Goal: Task Accomplishment & Management: Manage account settings

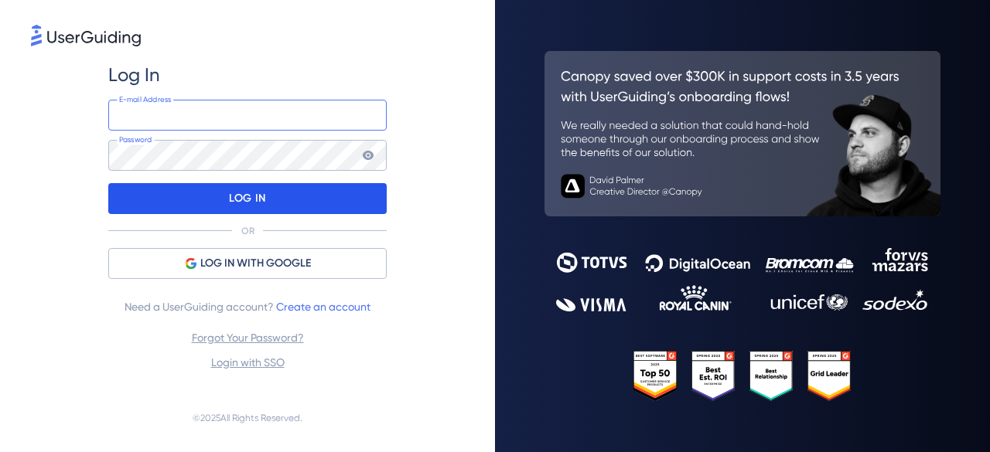
type input "hola@whaticket.com"
click at [288, 203] on div "LOG IN" at bounding box center [247, 198] width 278 height 31
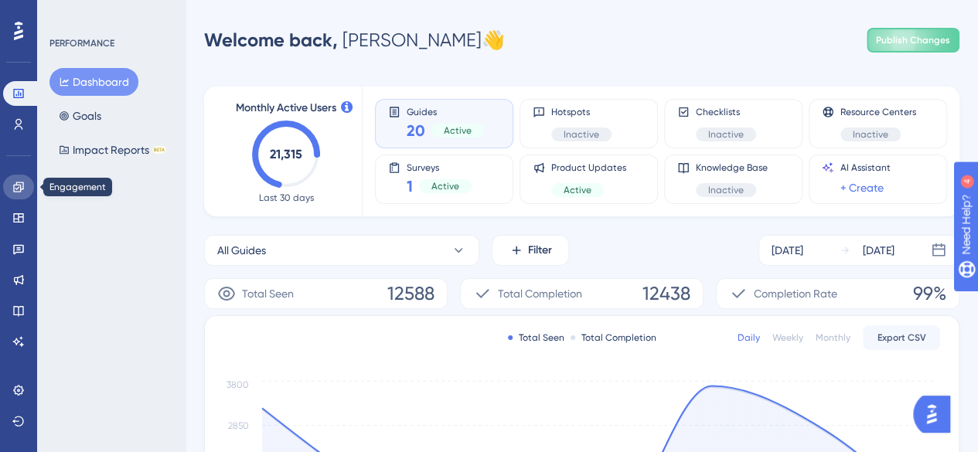
click at [16, 185] on icon at bounding box center [18, 187] width 10 height 10
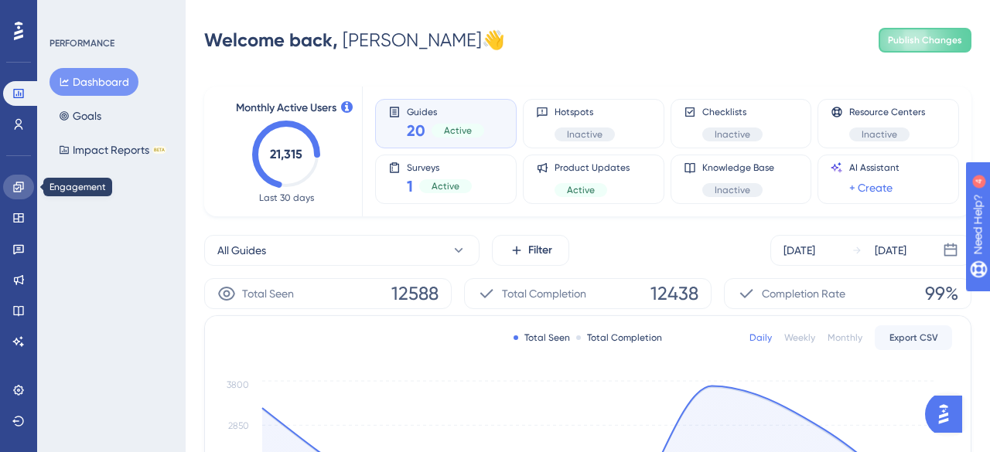
click at [16, 185] on icon at bounding box center [18, 187] width 10 height 10
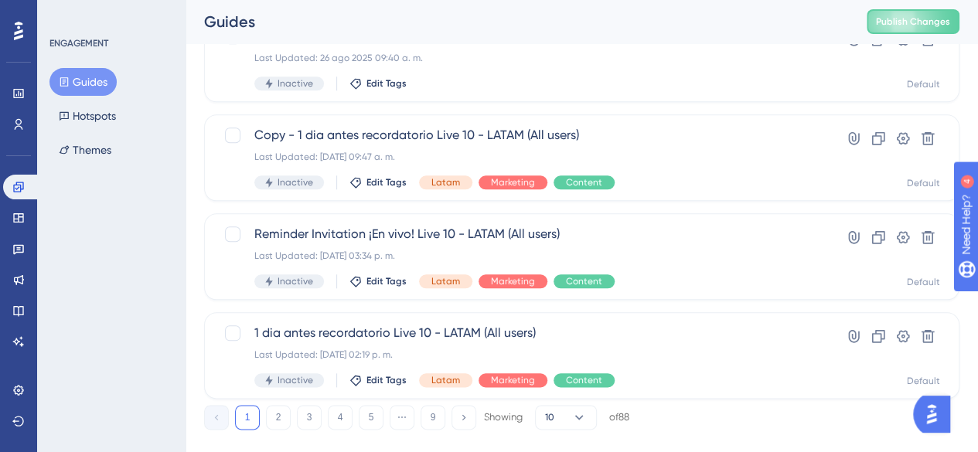
scroll to position [731, 0]
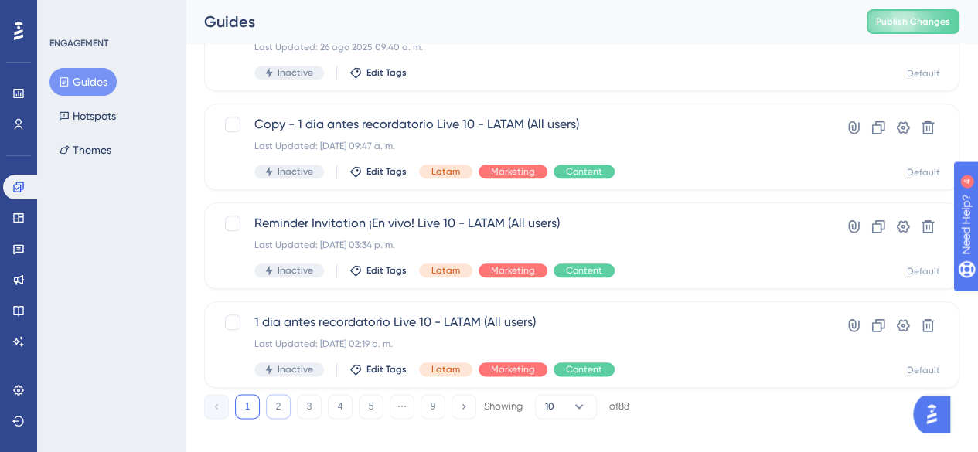
click at [274, 407] on button "2" at bounding box center [278, 406] width 25 height 25
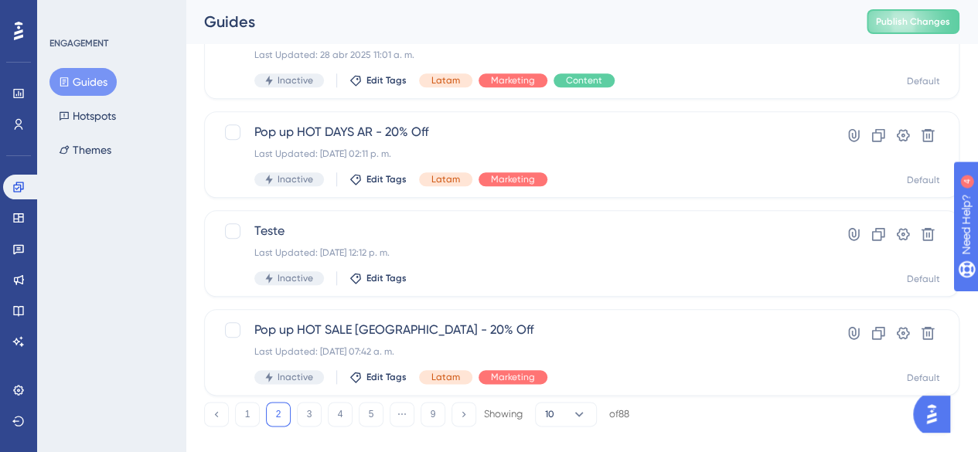
scroll to position [747, 0]
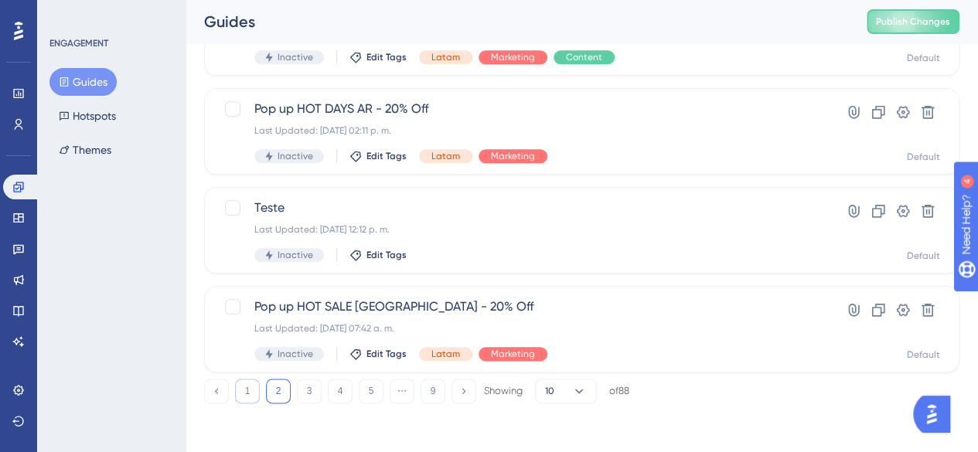
click at [254, 387] on button "1" at bounding box center [247, 391] width 25 height 25
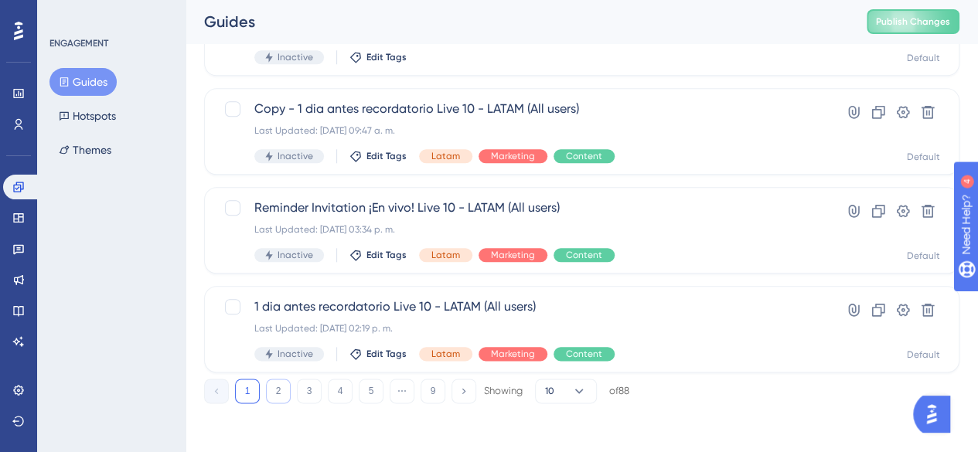
click at [268, 392] on button "2" at bounding box center [278, 391] width 25 height 25
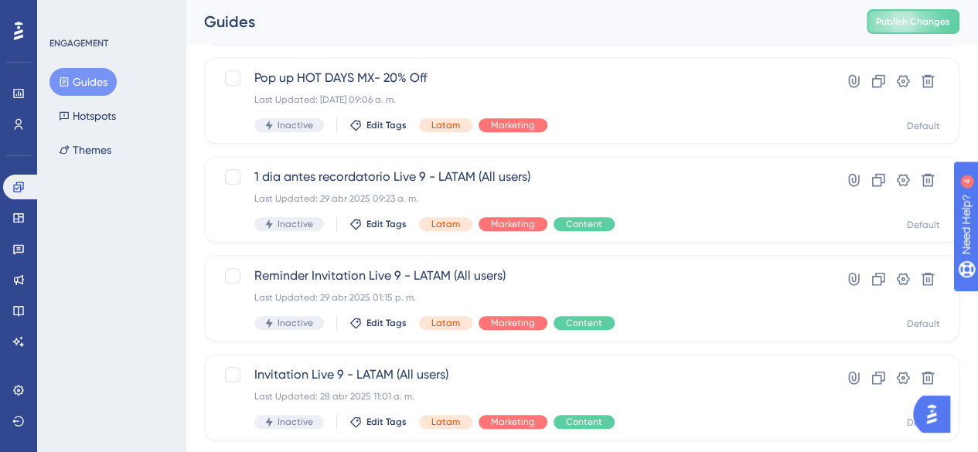
scroll to position [380, 0]
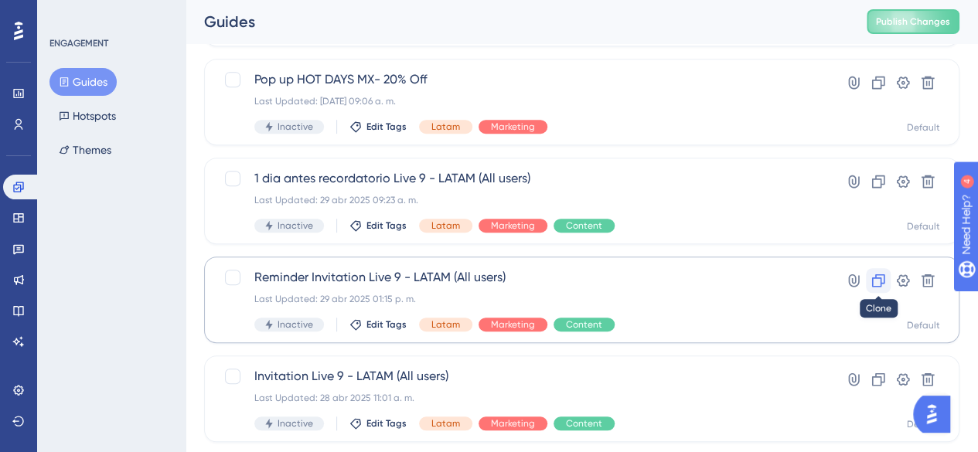
click at [876, 281] on icon at bounding box center [878, 280] width 15 height 15
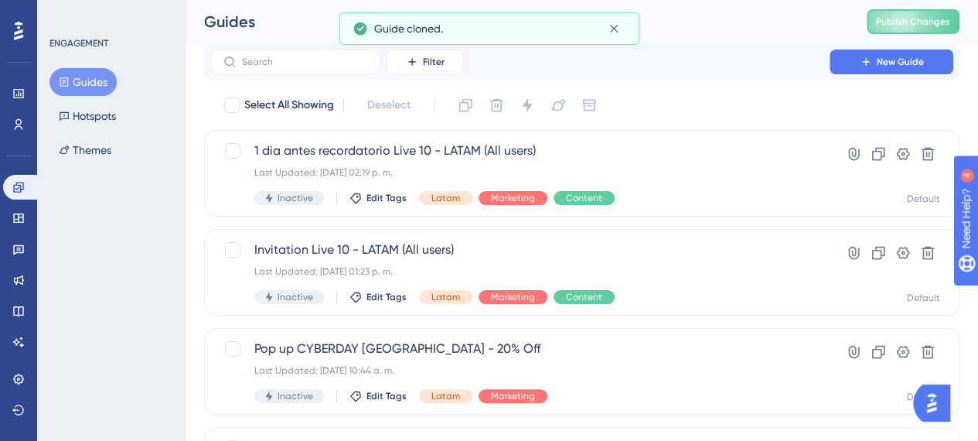
scroll to position [0, 0]
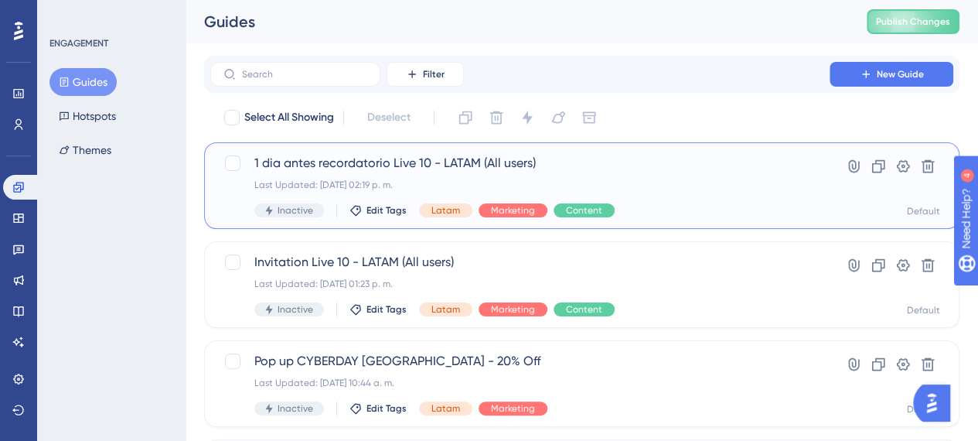
click at [348, 168] on span "1 dia antes recordatorio Live 10 - LATAM (All users)" at bounding box center [519, 163] width 531 height 19
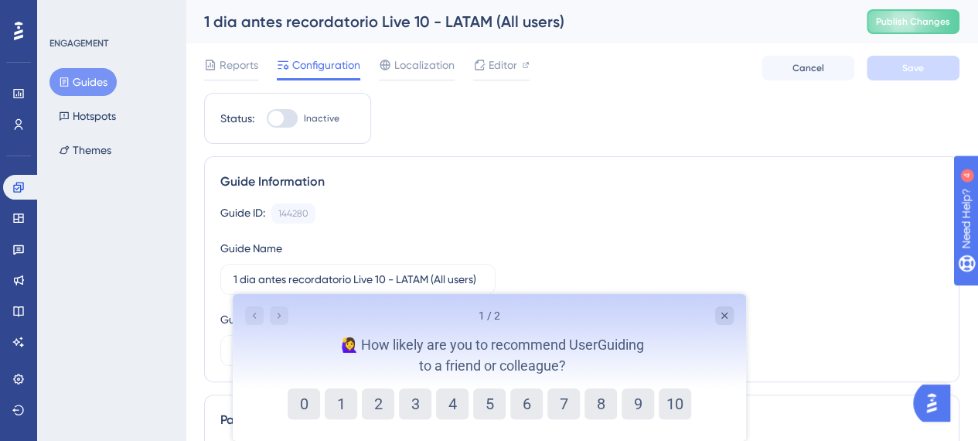
click at [425, 21] on div "1 dia antes recordatorio Live 10 - LATAM (All users)" at bounding box center [516, 22] width 624 height 22
click at [422, 22] on div "1 dia antes recordatorio Live 10 - LATAM (All users)" at bounding box center [516, 22] width 624 height 22
click at [320, 69] on span "Configuration" at bounding box center [326, 65] width 68 height 19
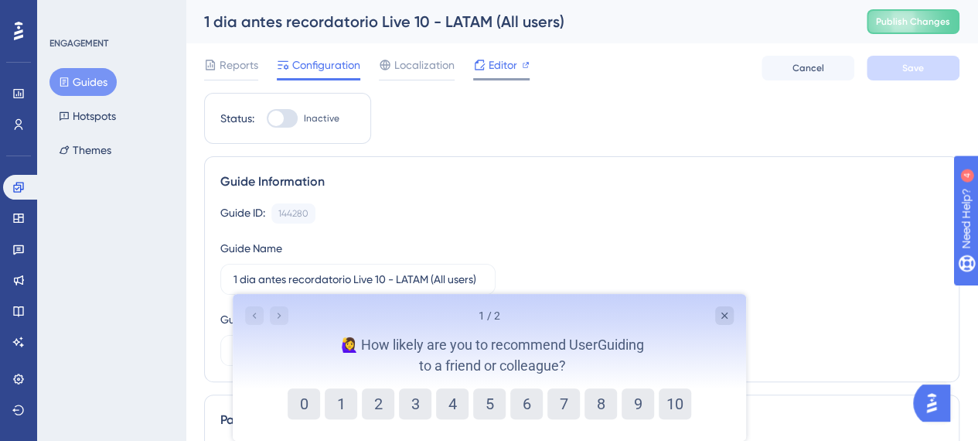
click at [475, 62] on icon at bounding box center [480, 65] width 10 height 10
click at [727, 309] on icon "Close survey" at bounding box center [724, 315] width 12 height 12
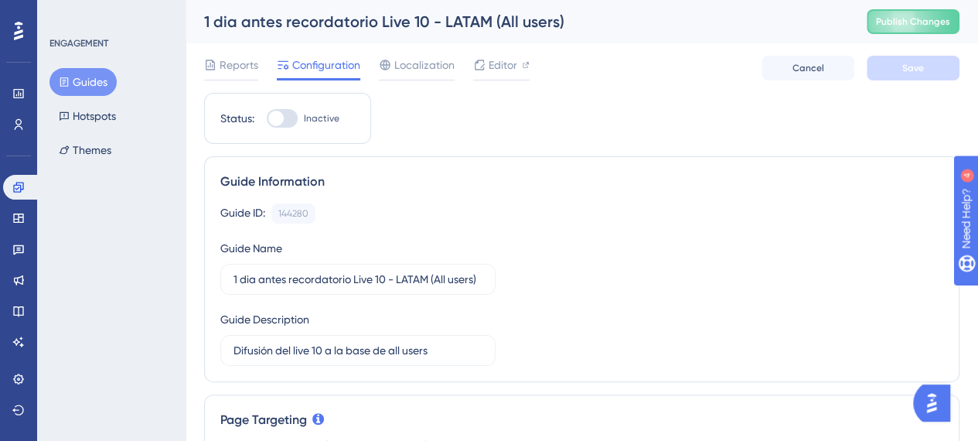
click at [425, 26] on div "1 dia antes recordatorio Live 10 - LATAM (All users)" at bounding box center [516, 22] width 624 height 22
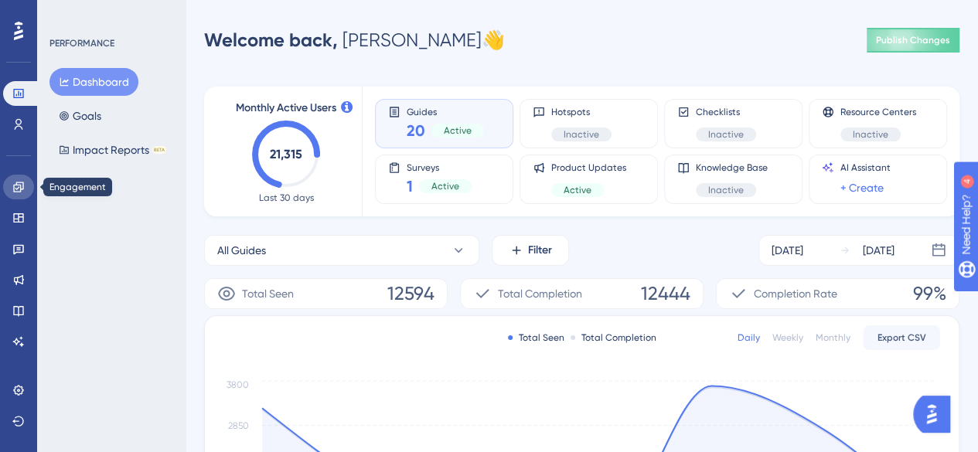
click at [17, 191] on icon at bounding box center [18, 187] width 10 height 10
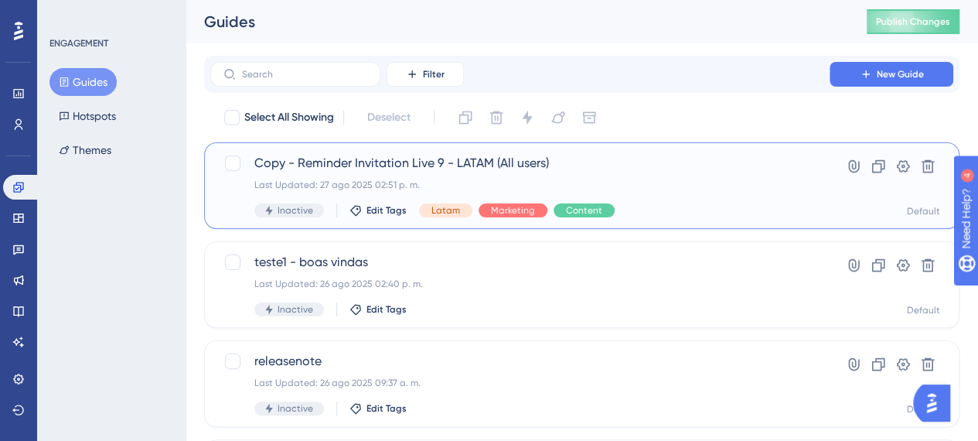
click at [459, 173] on div "Copy - Reminder Invitation Live 9 - LATAM (All users) Last Updated: 27 ago 2025…" at bounding box center [519, 185] width 531 height 63
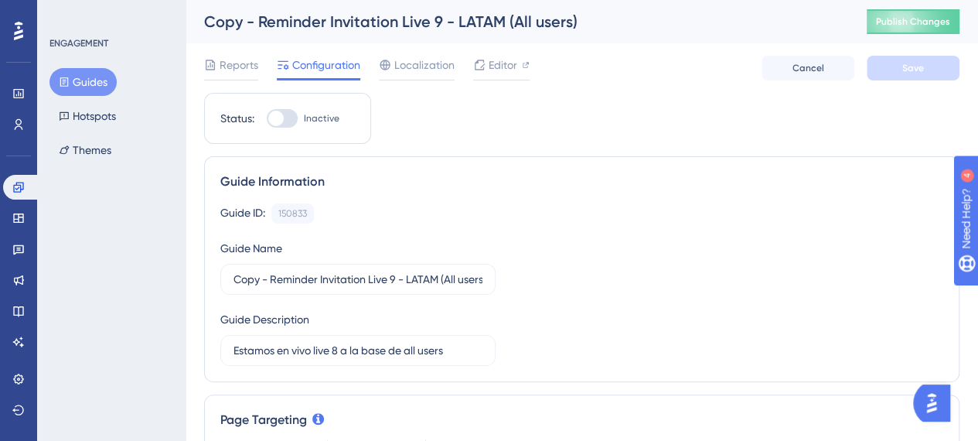
click at [438, 26] on div "Copy - Reminder Invitation Live 9 - LATAM (All users)" at bounding box center [516, 22] width 624 height 22
click at [437, 22] on div "Copy - Reminder Invitation Live 9 - LATAM (All users)" at bounding box center [516, 22] width 624 height 22
click at [66, 35] on div "ENGAGEMENT Guides Hotspots Themes" at bounding box center [111, 220] width 148 height 441
click at [73, 42] on div "ENGAGEMENT" at bounding box center [78, 43] width 59 height 12
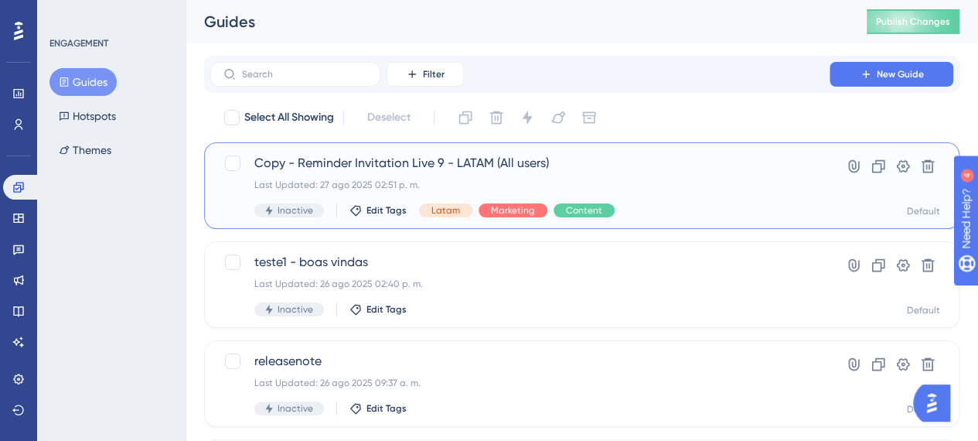
drag, startPoint x: 346, startPoint y: 171, endPoint x: 327, endPoint y: 166, distance: 19.1
click at [327, 166] on span "Copy - Reminder Invitation Live 9 - LATAM (All users)" at bounding box center [519, 163] width 531 height 19
